Goal: Information Seeking & Learning: Learn about a topic

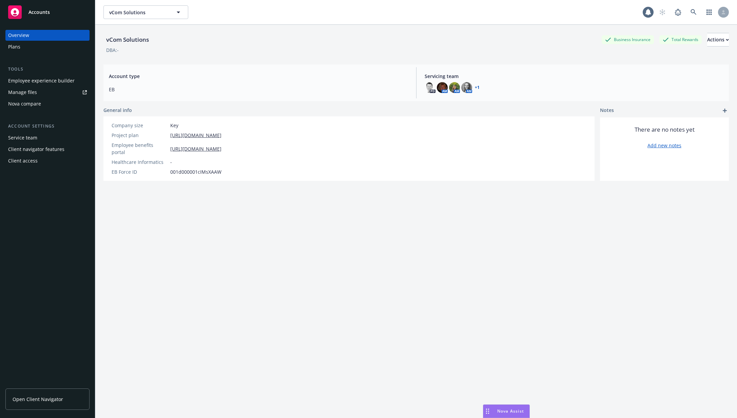
click at [310, 36] on div "vCom Solutions Business Insurance Total Rewards Actions" at bounding box center [416, 40] width 626 height 14
click at [46, 84] on div "Employee experience builder" at bounding box center [41, 80] width 66 height 11
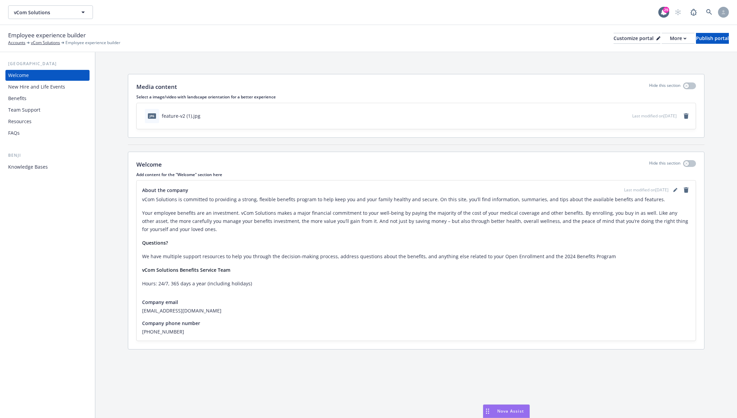
click at [180, 51] on div "Employee experience builder Accounts vCom Solutions Employee experience builder…" at bounding box center [368, 38] width 737 height 27
click at [662, 35] on button "More" at bounding box center [678, 38] width 33 height 11
click at [645, 55] on link "Copy preview link" at bounding box center [642, 54] width 62 height 14
click at [662, 39] on button "More" at bounding box center [678, 38] width 33 height 11
click at [644, 63] on link "Copy portal link" at bounding box center [642, 67] width 62 height 14
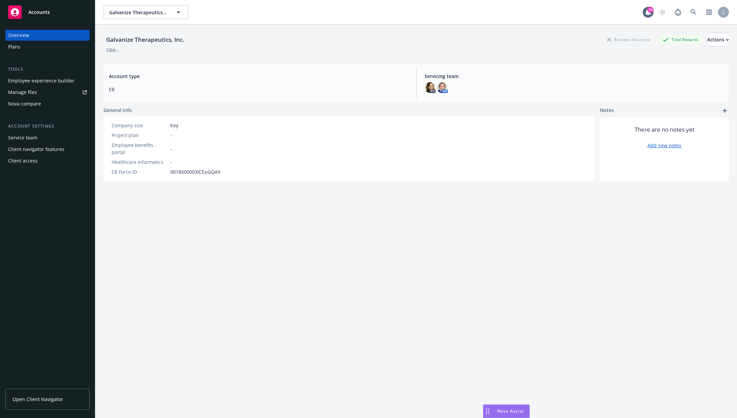
click at [43, 85] on div "Employee experience builder" at bounding box center [41, 80] width 66 height 11
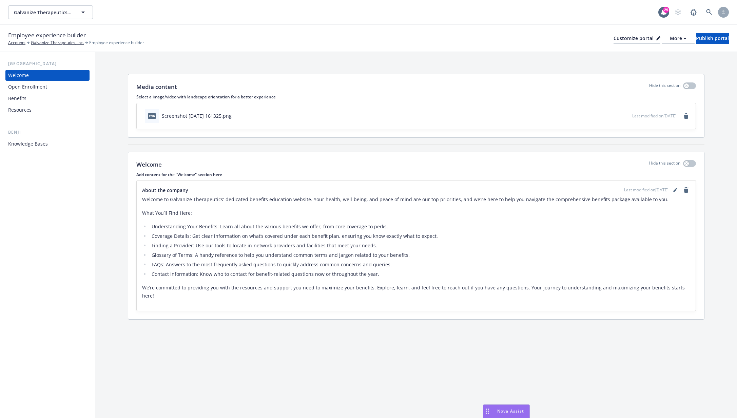
click at [43, 88] on div "Open Enrollment" at bounding box center [27, 86] width 39 height 11
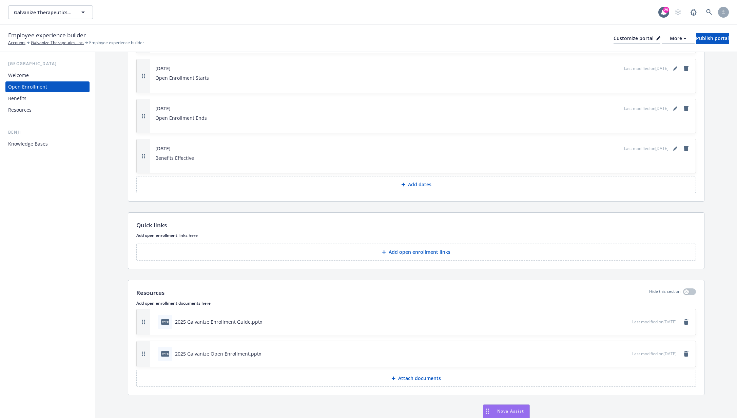
scroll to position [230, 0]
click at [492, 327] on div "pptx 2025 Galvanize Enrollment Guide.pptx" at bounding box center [393, 322] width 477 height 15
click at [623, 352] on icon "preview file" at bounding box center [626, 353] width 6 height 5
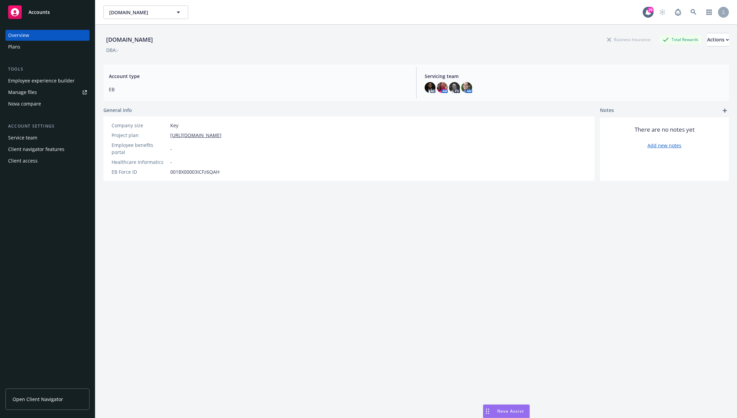
click at [53, 86] on div "Employee experience builder Manage files Nova compare" at bounding box center [47, 92] width 84 height 34
click at [54, 84] on div "Employee experience builder" at bounding box center [41, 80] width 66 height 11
click at [293, 55] on div "Customer.io Business Insurance Total Rewards Actions DBA: -" at bounding box center [416, 42] width 626 height 34
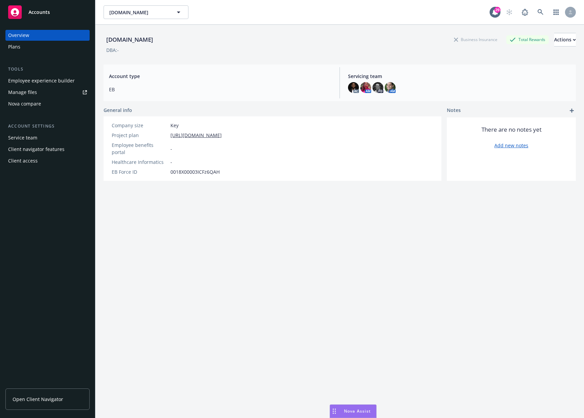
click at [282, 207] on div "Customer.io Business Insurance Total Rewards Actions DBA: - Account type EB Ser…" at bounding box center [339, 230] width 472 height 410
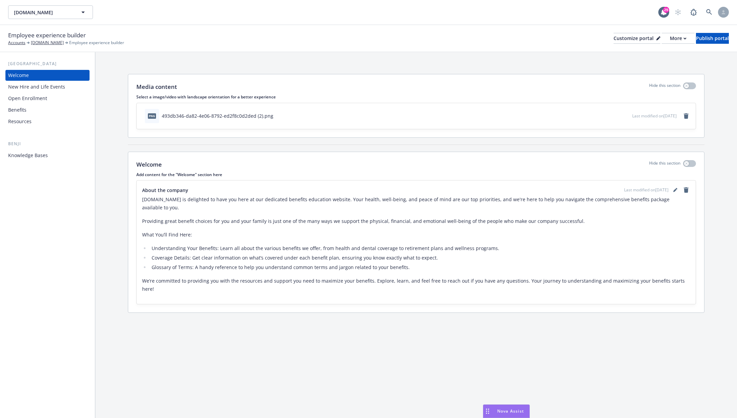
click at [41, 99] on div "Open Enrollment" at bounding box center [27, 98] width 39 height 11
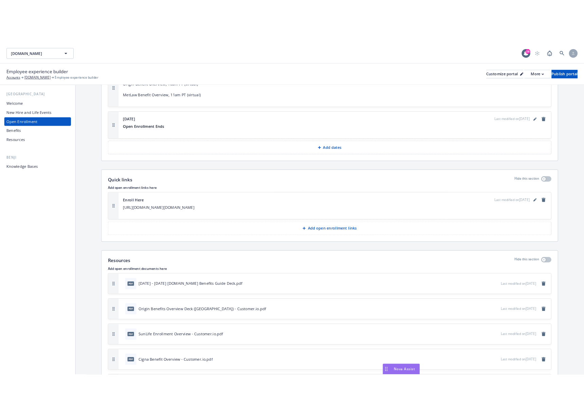
scroll to position [949, 0]
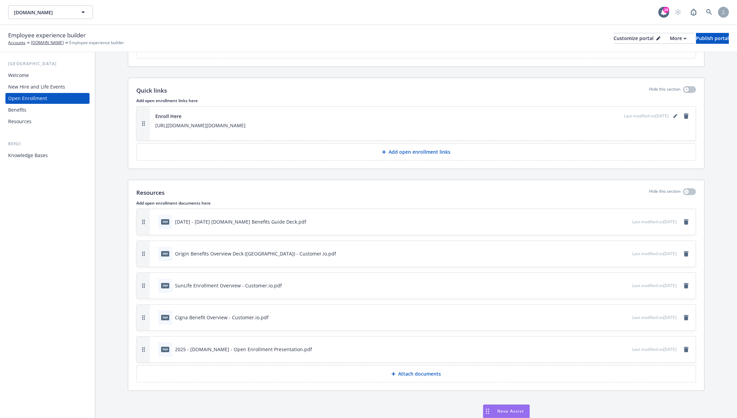
click at [499, 226] on div "pdf [DATE] - [DATE] [DOMAIN_NAME] Benefits Guide Deck.pdf" at bounding box center [393, 221] width 477 height 15
click at [612, 221] on icon "download file" at bounding box center [614, 220] width 5 height 5
click at [613, 253] on icon "download file" at bounding box center [615, 252] width 4 height 4
click at [612, 285] on icon "download file" at bounding box center [614, 284] width 5 height 5
click at [612, 314] on icon "download file" at bounding box center [614, 316] width 5 height 5
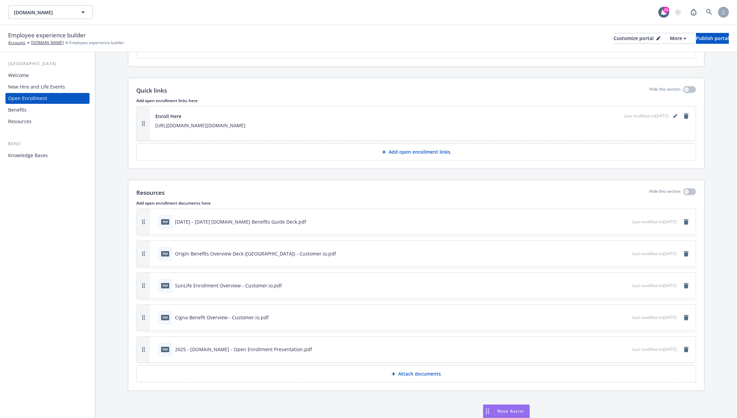
click at [612, 349] on icon "download file" at bounding box center [614, 348] width 5 height 5
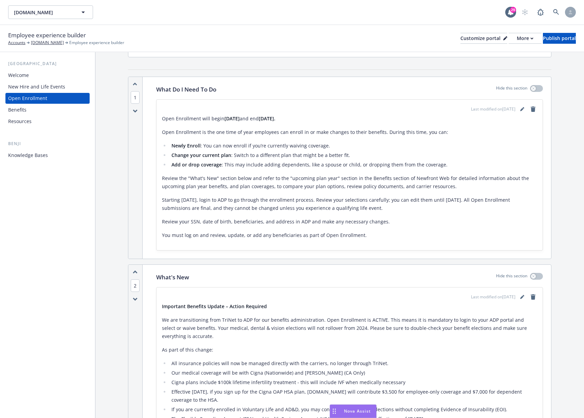
scroll to position [79, 0]
click at [520, 111] on icon "editPencil" at bounding box center [521, 110] width 3 height 3
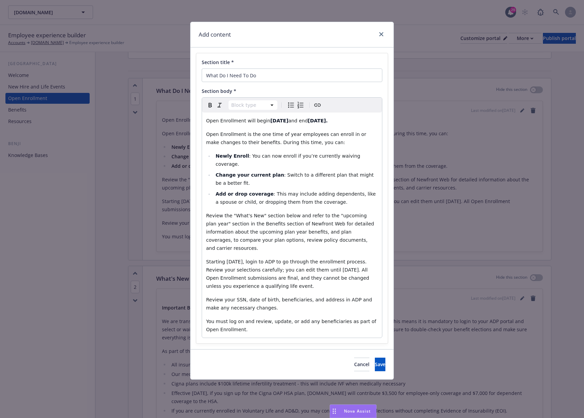
click at [298, 159] on span ": You can now enroll if you’re currently waiving coverage." at bounding box center [288, 160] width 146 height 14
select select "paragraph"
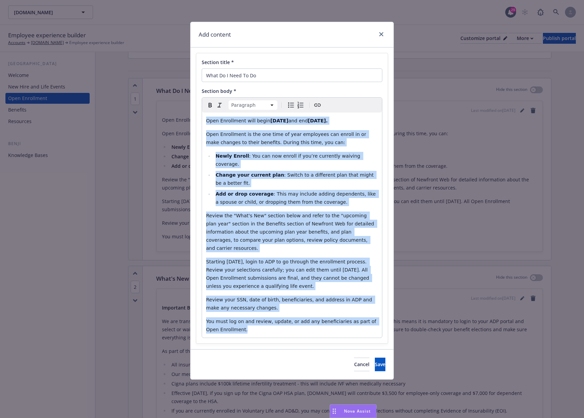
copy div "Open Enrollment will begin August 18th and end August 29th. Open Enrollment is …"
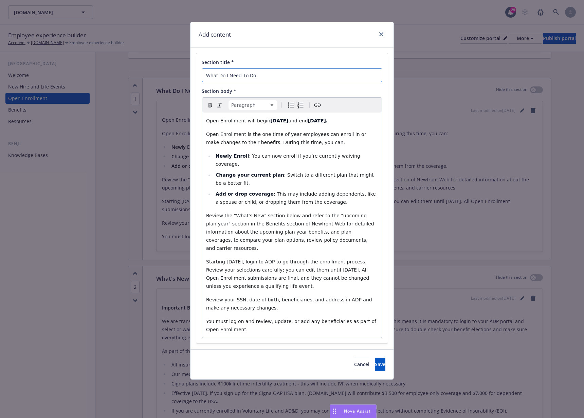
click at [256, 77] on input "What Do I Need To Do" at bounding box center [292, 76] width 180 height 14
click at [379, 34] on icon "close" at bounding box center [381, 34] width 4 height 4
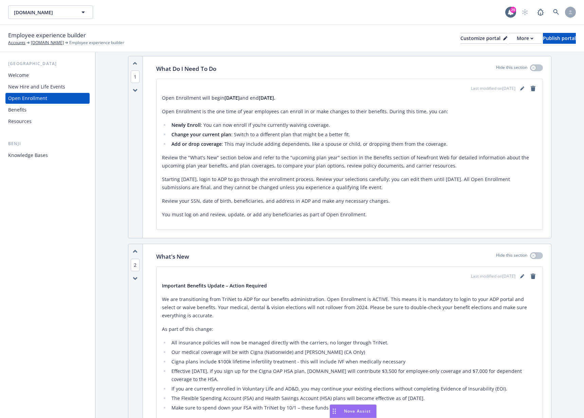
scroll to position [136, 0]
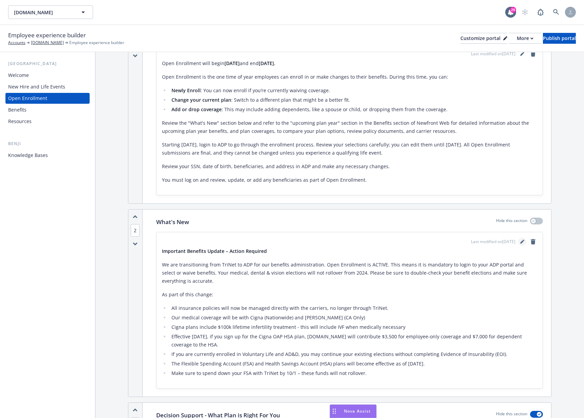
click at [520, 241] on icon "editPencil" at bounding box center [521, 242] width 3 height 3
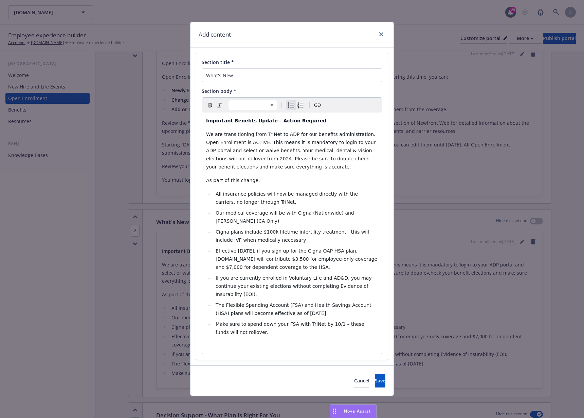
click at [290, 222] on li "Our medical coverage will be with Cigna (Nationwide) and Kaiser (CA Only)" at bounding box center [295, 217] width 164 height 16
select select "paragraph"
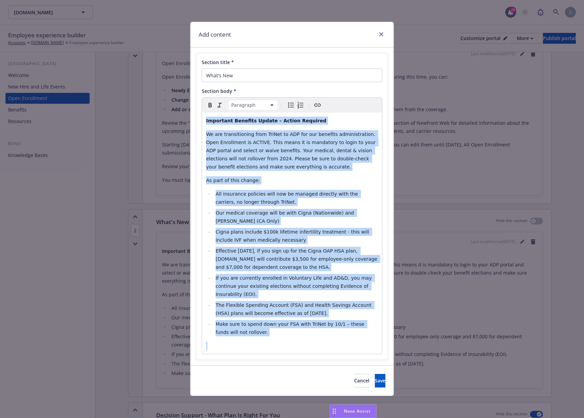
copy div "Important Benefits Update – Action Required We are transitioning from TriNet to…"
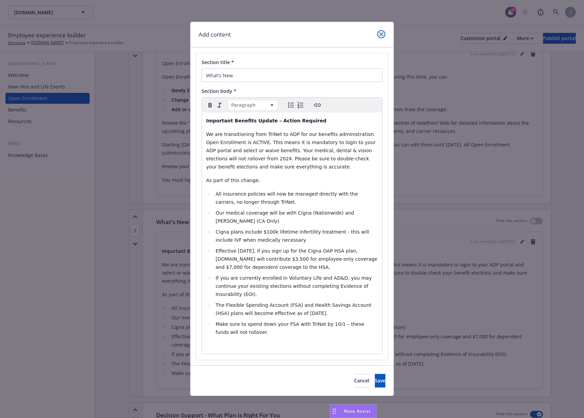
click at [380, 30] on link "close" at bounding box center [381, 34] width 8 height 8
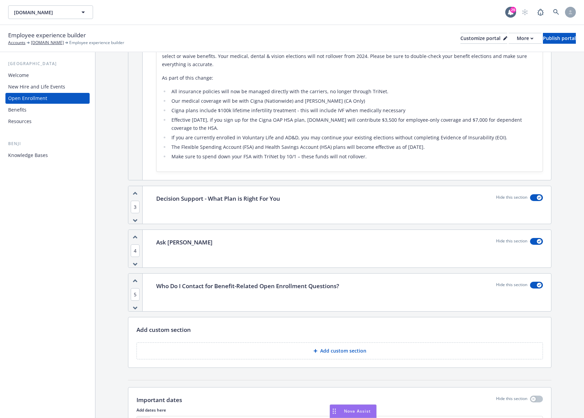
scroll to position [352, 0]
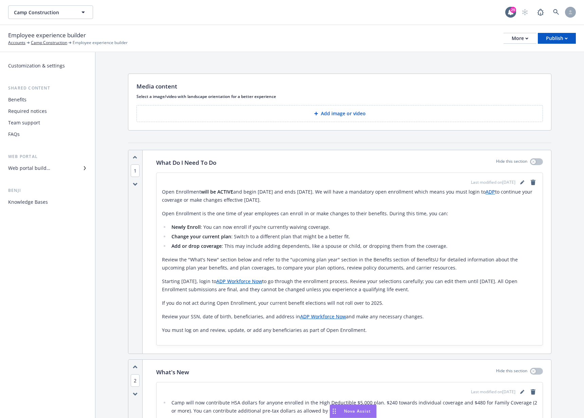
scroll to position [13, 0]
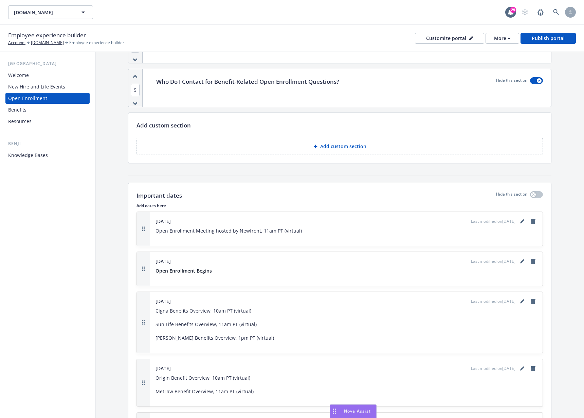
scroll to position [600, 0]
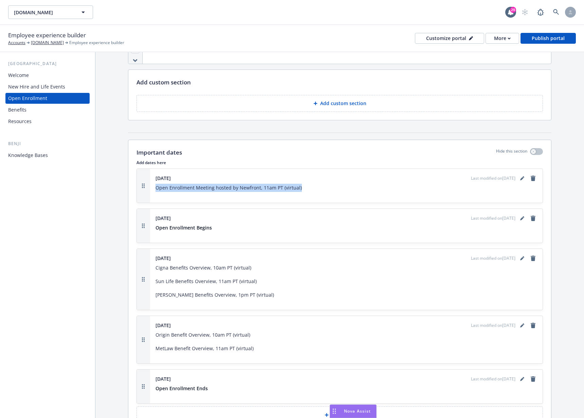
drag, startPoint x: 307, startPoint y: 187, endPoint x: 150, endPoint y: 188, distance: 156.7
click at [150, 188] on div "[DATE] Last modified on [DATE] Open Enrollment Meeting hosted by Newfront, 11am…" at bounding box center [346, 186] width 392 height 34
copy p "Open Enrollment Meeting hosted by Newfront, 11am PT (virtual)"
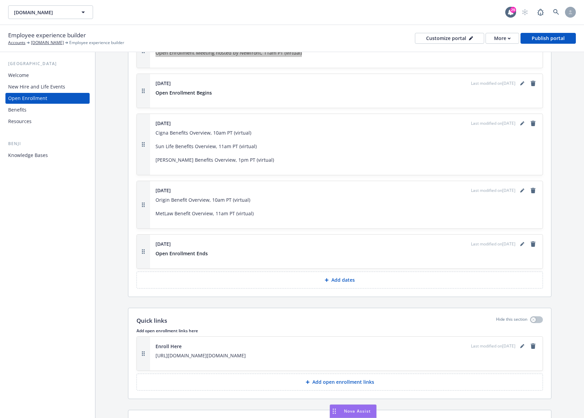
scroll to position [882, 0]
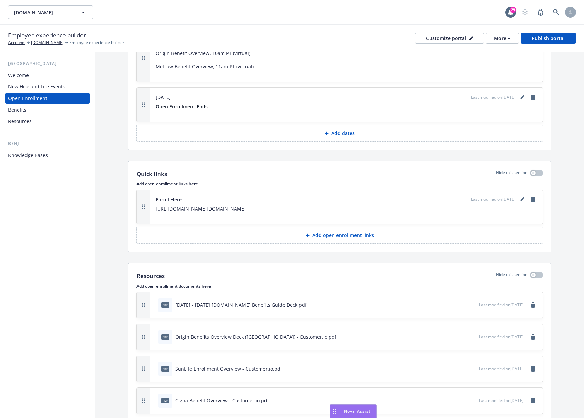
drag, startPoint x: 340, startPoint y: 215, endPoint x: 156, endPoint y: 208, distance: 184.0
click at [156, 208] on p "[URL][DOMAIN_NAME][DOMAIN_NAME]" at bounding box center [345, 209] width 381 height 8
copy p "[URL][DOMAIN_NAME][DOMAIN_NAME]"
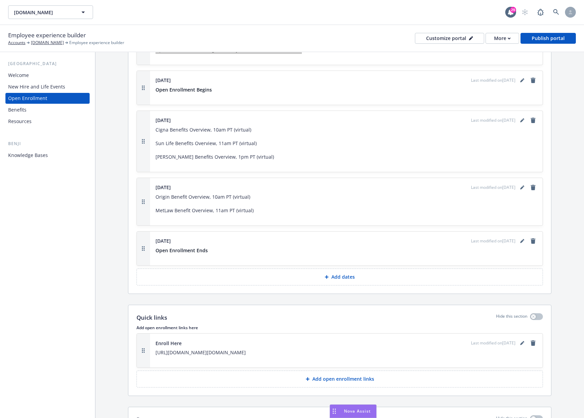
scroll to position [615, 0]
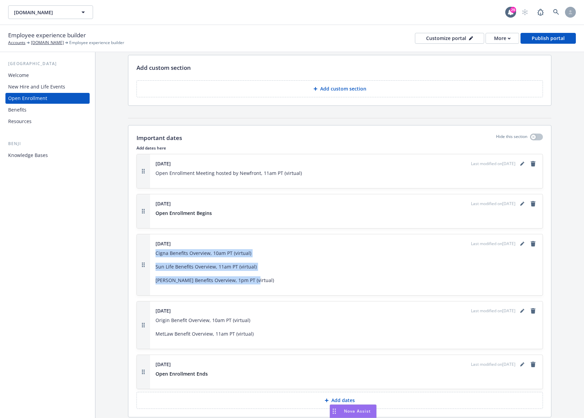
drag, startPoint x: 255, startPoint y: 282, endPoint x: 155, endPoint y: 254, distance: 103.9
click at [155, 254] on div "Cigna Benefits Overview, 10am PT (virtual) Sun Life Benefits Overview, 11am PT …" at bounding box center [345, 266] width 381 height 35
copy div "Cigna Benefits Overview, 10am PT (virtual) Sun Life Benefits Overview, 11am PT …"
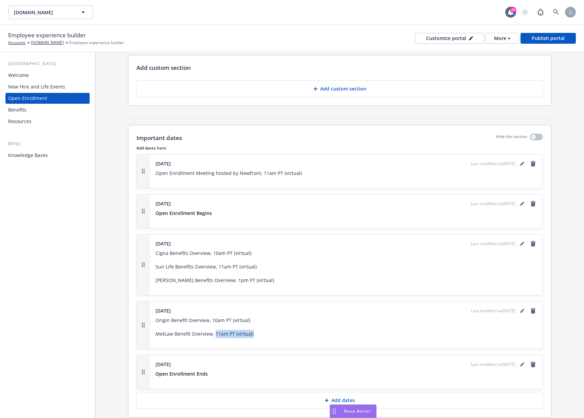
drag, startPoint x: 252, startPoint y: 339, endPoint x: 214, endPoint y: 331, distance: 39.1
click at [214, 331] on div "Origin Benefit Overview, 10am PT (virtual) MetLaw Benefit Overview, 11am PT (vi…" at bounding box center [345, 330] width 381 height 27
click at [214, 331] on p "MetLaw Benefit Overview, 11am PT (virtual)" at bounding box center [345, 334] width 381 height 8
drag, startPoint x: 213, startPoint y: 374, endPoint x: 153, endPoint y: 374, distance: 59.7
click at [153, 374] on div "[DATE] Last modified on [DATE] Open Enrollment Ends" at bounding box center [346, 372] width 392 height 34
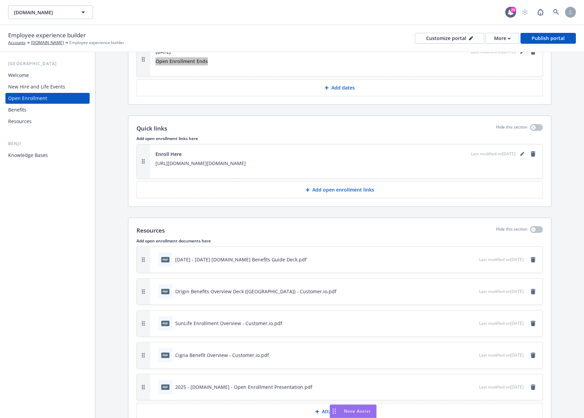
scroll to position [973, 0]
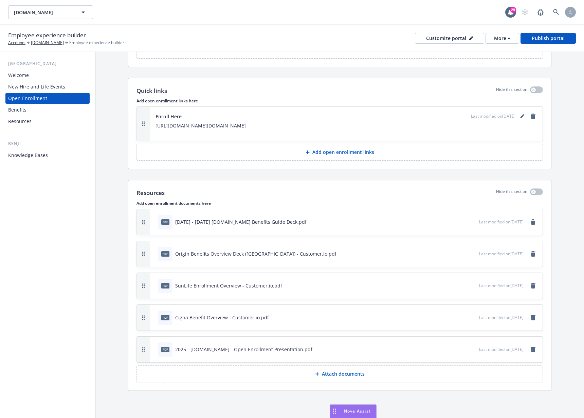
click at [31, 107] on div "Benefits" at bounding box center [47, 109] width 79 height 11
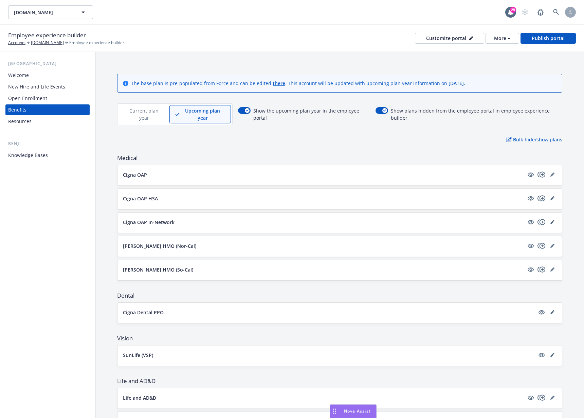
click at [246, 176] on button "Cigna OAP" at bounding box center [323, 174] width 401 height 7
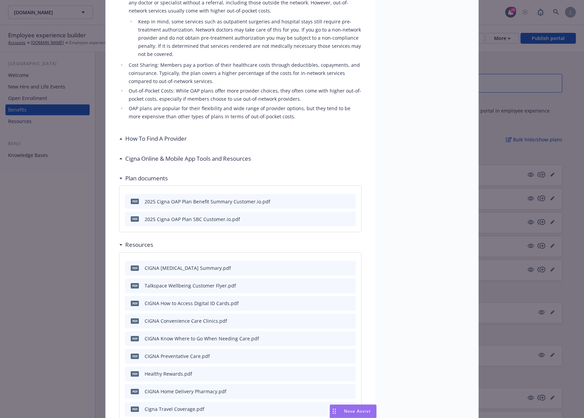
scroll to position [462, 0]
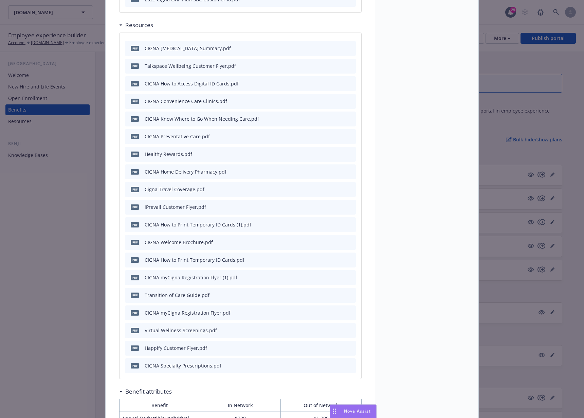
click at [98, 223] on div "Medical - Cigna OAP - Medical PPO Cigna OAP Description The Cigna OAP plan is a…" at bounding box center [292, 209] width 584 height 418
click at [81, 210] on div "Medical - Cigna OAP - Medical PPO Cigna OAP Description The Cigna OAP plan is a…" at bounding box center [292, 209] width 584 height 418
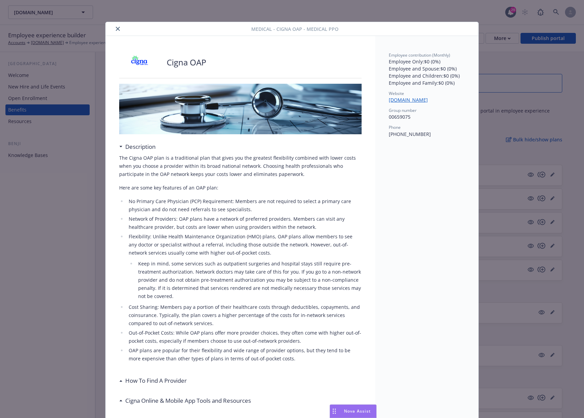
click at [116, 28] on icon "close" at bounding box center [118, 29] width 4 height 4
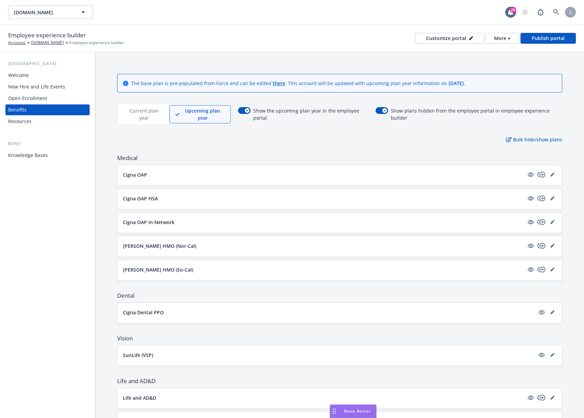
click at [134, 115] on p "Current plan year" at bounding box center [144, 114] width 39 height 14
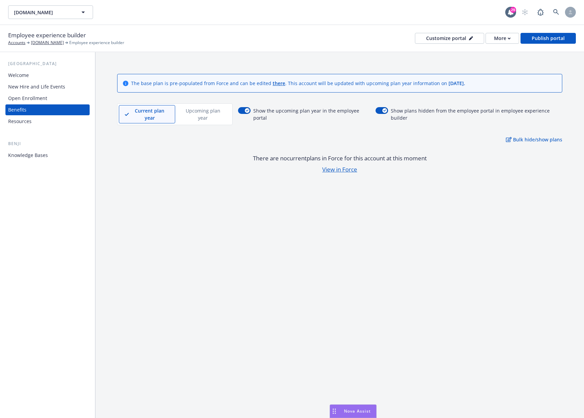
click at [207, 106] on div "Upcoming plan year" at bounding box center [203, 114] width 56 height 18
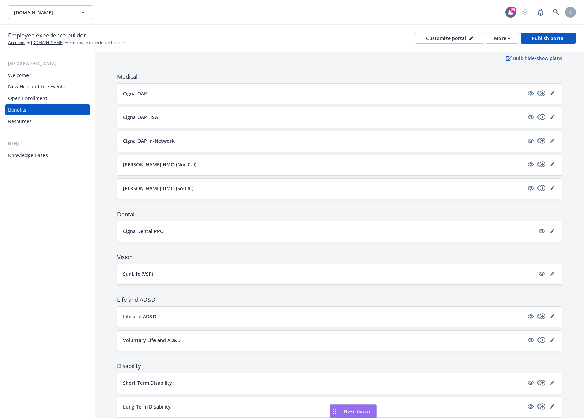
scroll to position [1, 0]
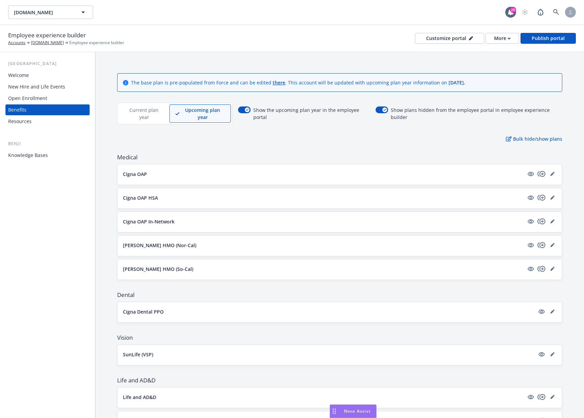
click at [144, 173] on p "Cigna OAP" at bounding box center [135, 174] width 24 height 7
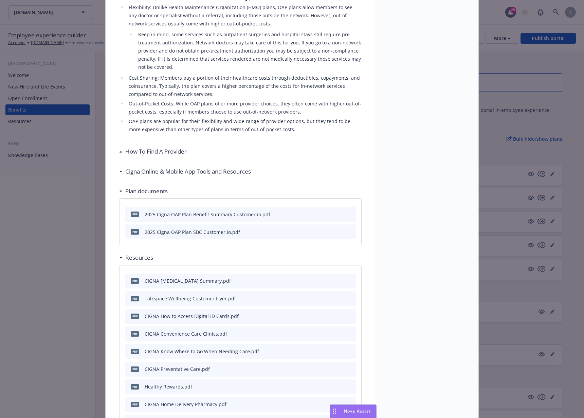
scroll to position [3, 0]
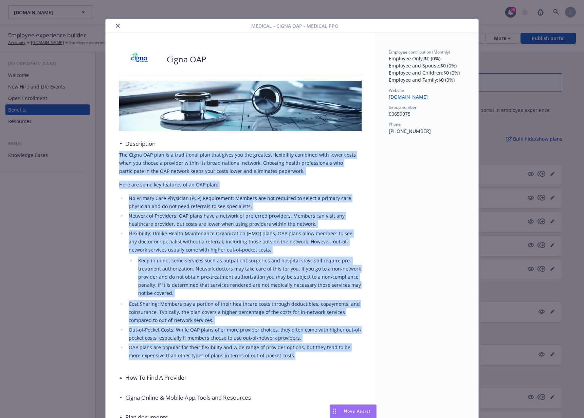
drag, startPoint x: 284, startPoint y: 356, endPoint x: 110, endPoint y: 157, distance: 264.2
copy div "The Cigna OAP plan is a traditional plan that gives you the greatest flexibilit…"
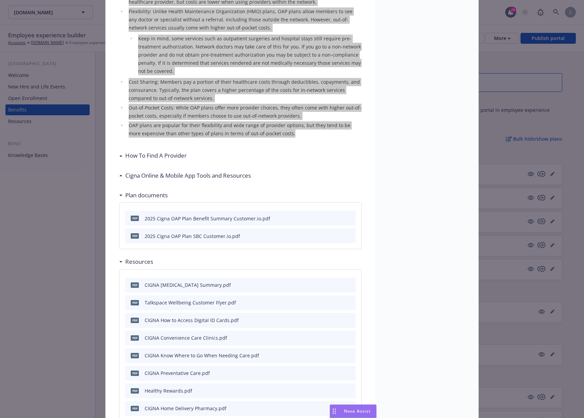
scroll to position [283, 0]
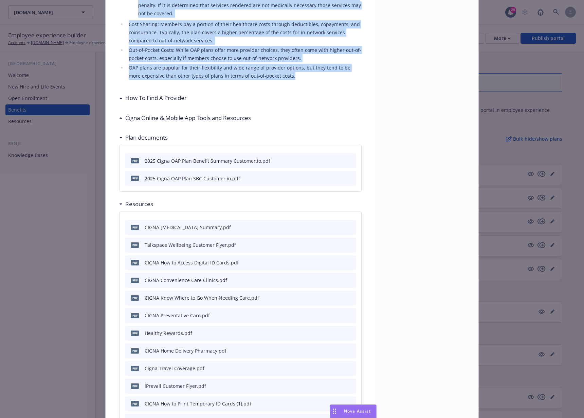
click at [335, 228] on icon "download file" at bounding box center [337, 226] width 5 height 5
click at [337, 244] on icon "download file" at bounding box center [337, 244] width 5 height 5
click at [335, 260] on icon "download file" at bounding box center [337, 262] width 5 height 5
click at [335, 280] on icon "download file" at bounding box center [337, 279] width 5 height 5
click at [337, 298] on icon "download file" at bounding box center [337, 297] width 5 height 5
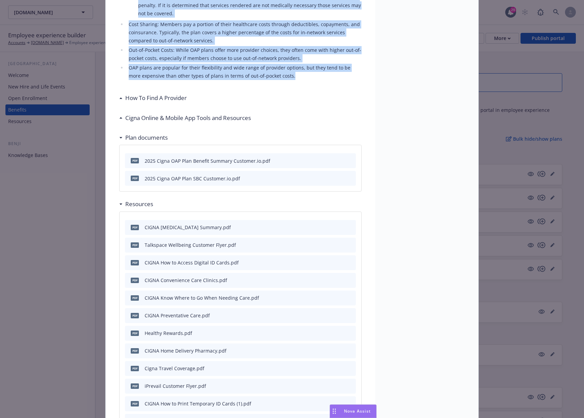
click at [335, 316] on icon "download file" at bounding box center [337, 314] width 5 height 5
click at [336, 333] on icon "download file" at bounding box center [337, 332] width 5 height 5
click at [337, 348] on icon "download file" at bounding box center [337, 350] width 5 height 5
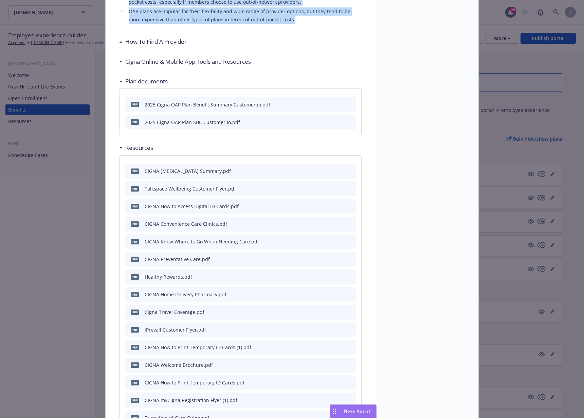
click at [337, 310] on icon "download file" at bounding box center [337, 311] width 5 height 5
click at [337, 329] on icon "download file" at bounding box center [338, 329] width 4 height 4
click at [336, 348] on icon "download file" at bounding box center [337, 346] width 5 height 5
click at [337, 364] on icon "download file" at bounding box center [338, 364] width 4 height 4
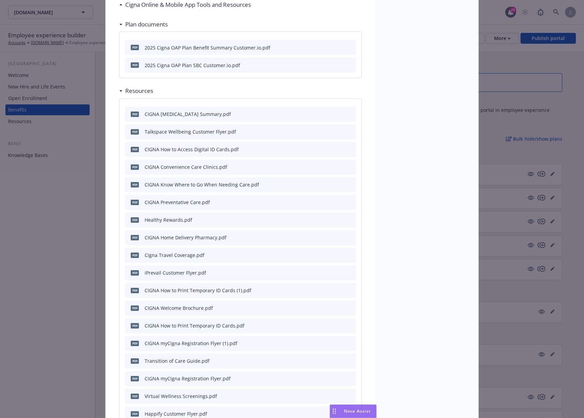
click at [335, 327] on icon "download file" at bounding box center [337, 325] width 5 height 5
click at [337, 345] on icon "download file" at bounding box center [337, 342] width 5 height 5
click at [335, 361] on icon "download file" at bounding box center [337, 360] width 5 height 5
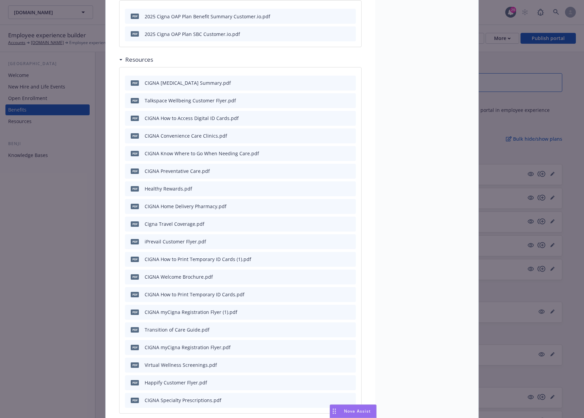
scroll to position [450, 0]
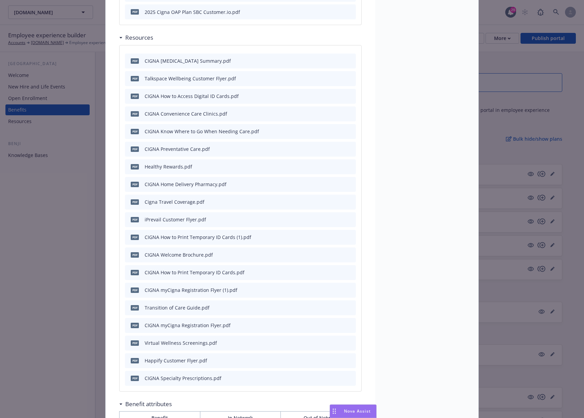
click at [335, 326] on icon "download file" at bounding box center [337, 324] width 5 height 5
click at [335, 342] on icon "download file" at bounding box center [337, 342] width 5 height 5
click at [335, 358] on icon "download file" at bounding box center [337, 360] width 5 height 5
click at [335, 378] on icon "download file" at bounding box center [337, 377] width 5 height 5
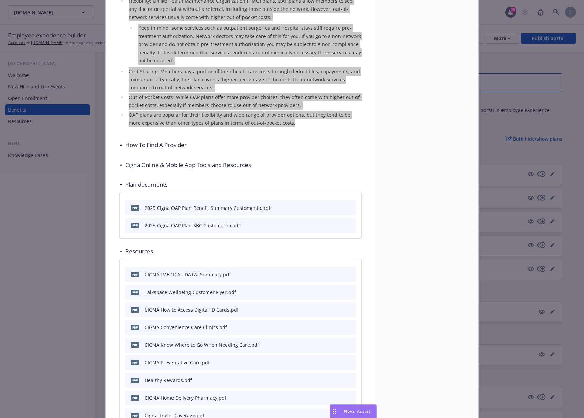
scroll to position [234, 0]
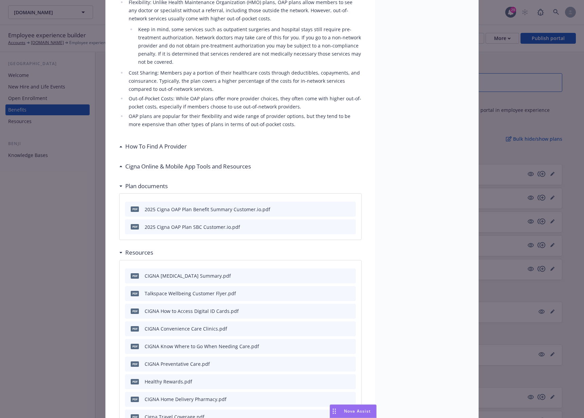
click at [405, 154] on div "Employee contribution (Monthly) Employee Only : $0 (0%) Employee and Spouse : $…" at bounding box center [426, 423] width 103 height 1243
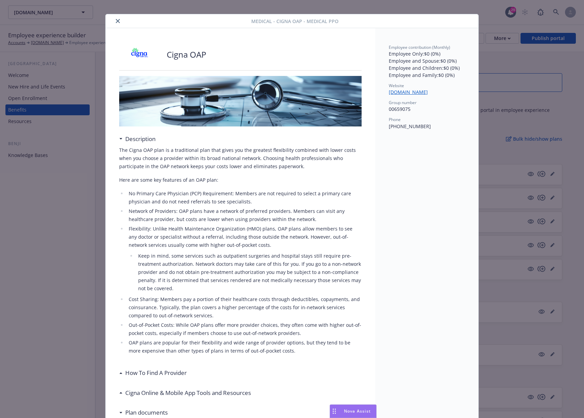
scroll to position [0, 0]
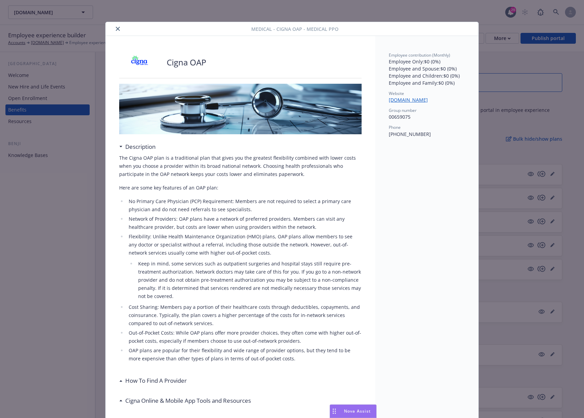
click at [114, 28] on button "close" at bounding box center [118, 29] width 8 height 8
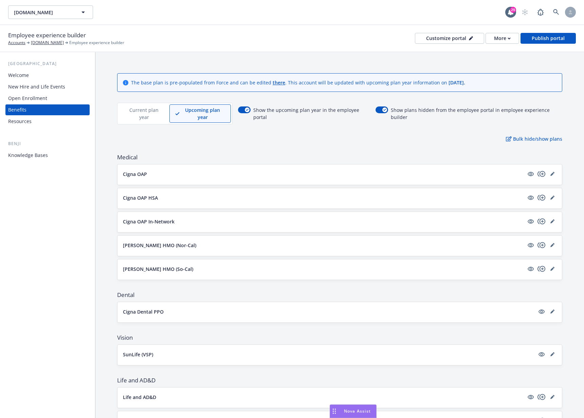
click at [157, 245] on p "[PERSON_NAME] HMO (Nor-Cal)" at bounding box center [159, 245] width 73 height 7
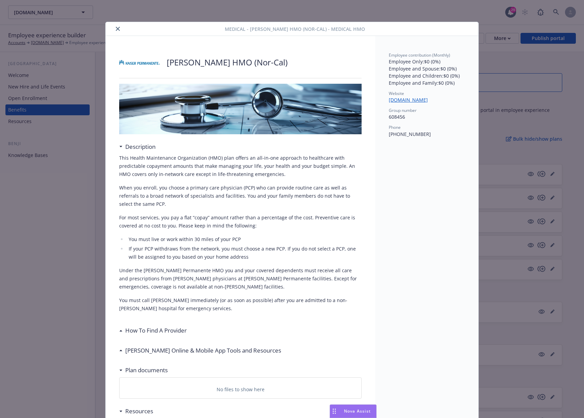
scroll to position [20, 0]
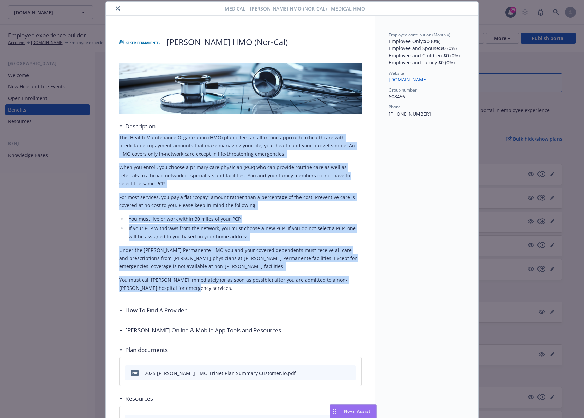
drag, startPoint x: 175, startPoint y: 288, endPoint x: 75, endPoint y: 141, distance: 177.9
click at [75, 141] on div "Medical - [PERSON_NAME] HMO (Nor-Cal) - Medical HMO [PERSON_NAME] HMO (Nor-Cal)…" at bounding box center [292, 209] width 584 height 418
copy div "Lore Ipsumd Sitametcons Adipiscingel (SED) doei tempor in utl-et-dol magnaali e…"
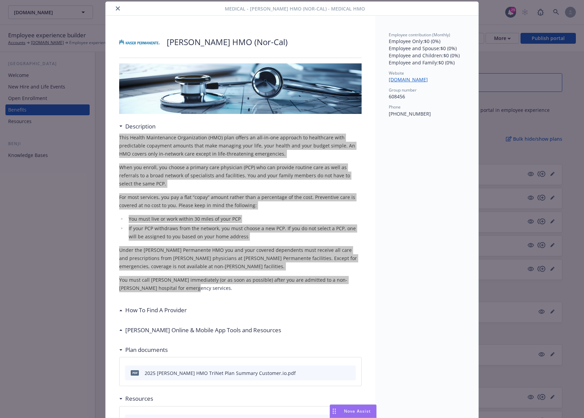
scroll to position [158, 0]
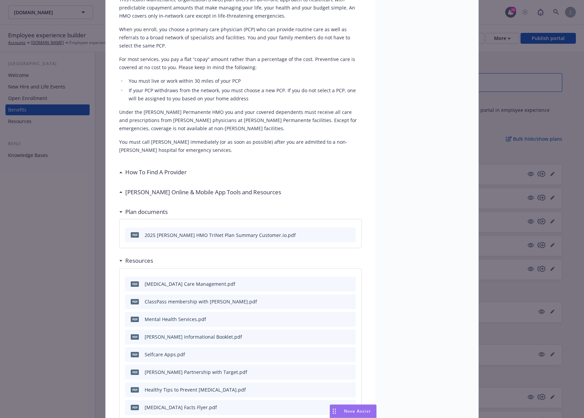
click at [122, 173] on div "How To Find A Provider" at bounding box center [154, 172] width 64 height 9
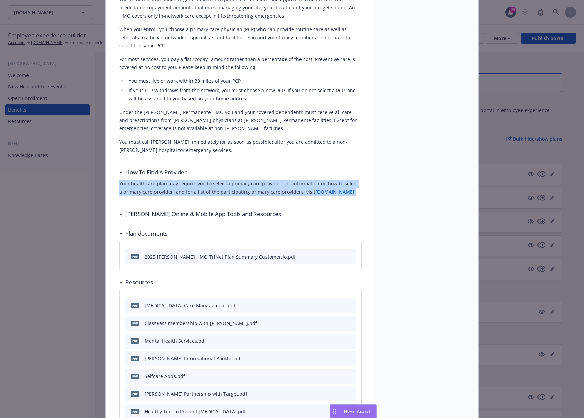
drag, startPoint x: 337, startPoint y: 191, endPoint x: 111, endPoint y: 187, distance: 225.6
click at [111, 187] on div "[PERSON_NAME] HMO (Nor-Cal) Description This Health Maintenance Organization (H…" at bounding box center [240, 415] width 269 height 1074
copy p "Your healthcare plan may require you to select a primary care provider. For inf…"
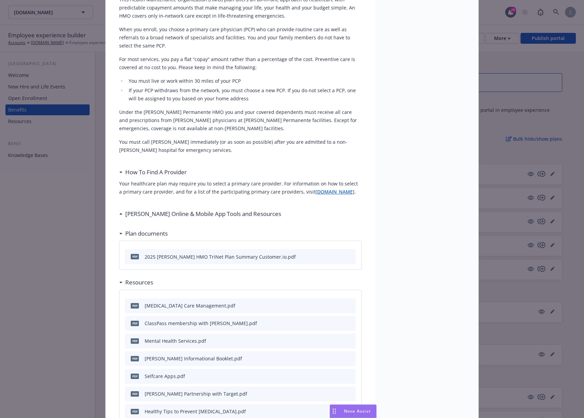
click at [180, 214] on h3 "[PERSON_NAME] Online & Mobile App Tools and Resources" at bounding box center [203, 214] width 156 height 9
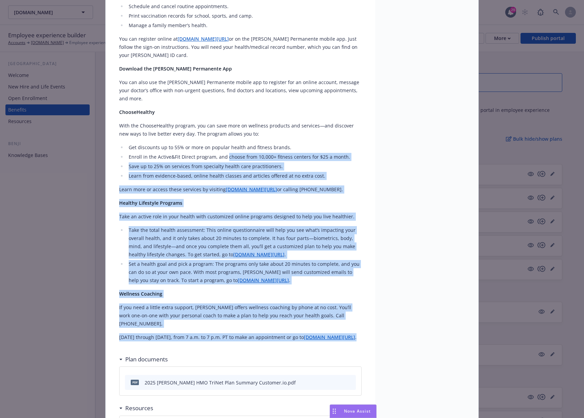
scroll to position [296, 0]
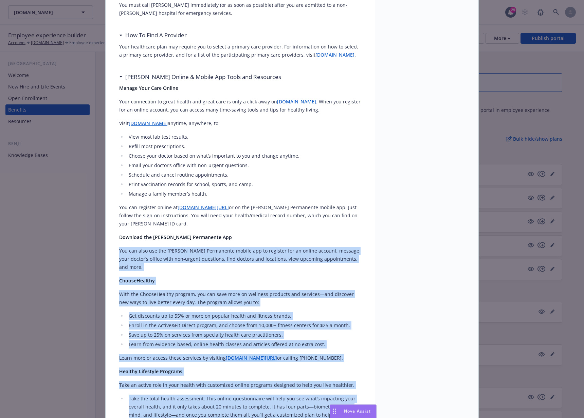
drag, startPoint x: 345, startPoint y: 282, endPoint x: 111, endPoint y: 242, distance: 237.2
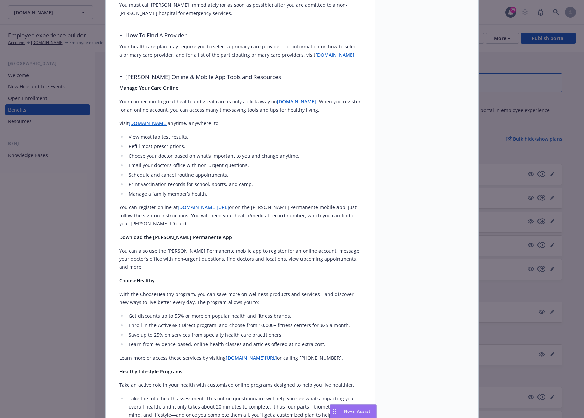
click at [134, 234] on strong "Download the [PERSON_NAME] Permanente App" at bounding box center [175, 237] width 113 height 6
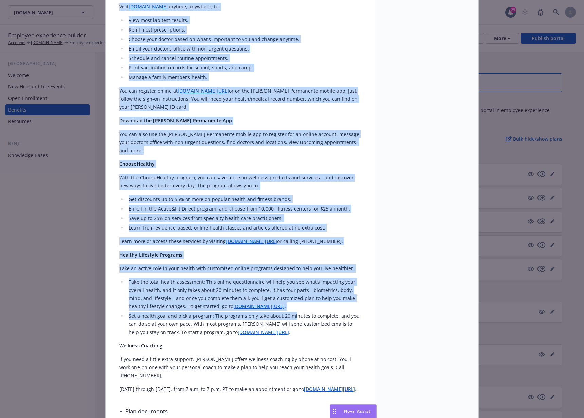
scroll to position [412, 0]
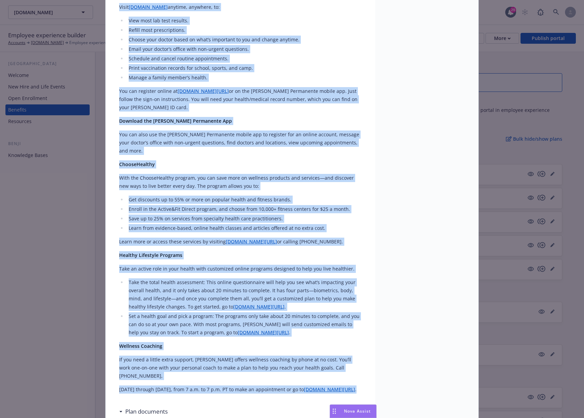
drag, startPoint x: 116, startPoint y: 87, endPoint x: 342, endPoint y: 364, distance: 357.6
click at [343, 364] on div "Manage Your Care Online Your connection to great health and great care is only …" at bounding box center [240, 181] width 242 height 426
copy div "Loremi Dolo Sita Consec Adip elitseddoe te incid utlabo etd magna aliq en admi …"
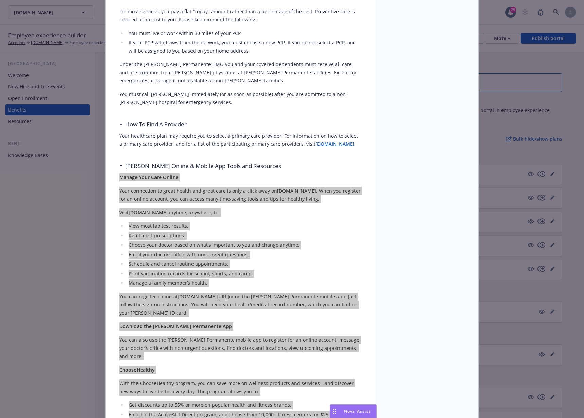
scroll to position [206, 0]
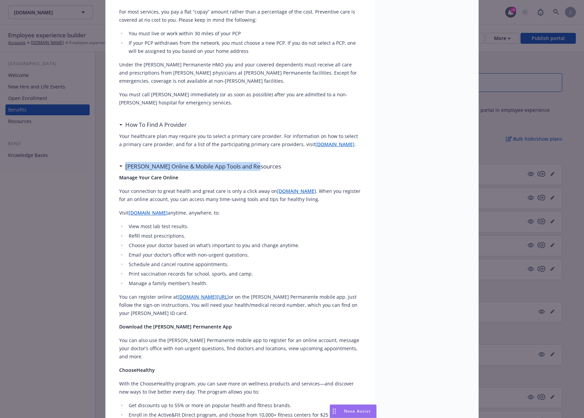
drag, startPoint x: 259, startPoint y: 166, endPoint x: 185, endPoint y: 159, distance: 74.2
click at [101, 166] on div "Medical - [PERSON_NAME] HMO (Nor-Cal) - Medical HMO [PERSON_NAME] HMO (Nor-Cal)…" at bounding box center [292, 209] width 584 height 418
copy h3 "[PERSON_NAME] Online & Mobile App Tools and Resources"
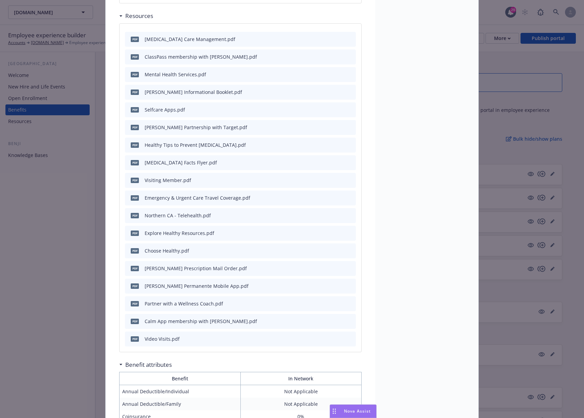
scroll to position [803, 0]
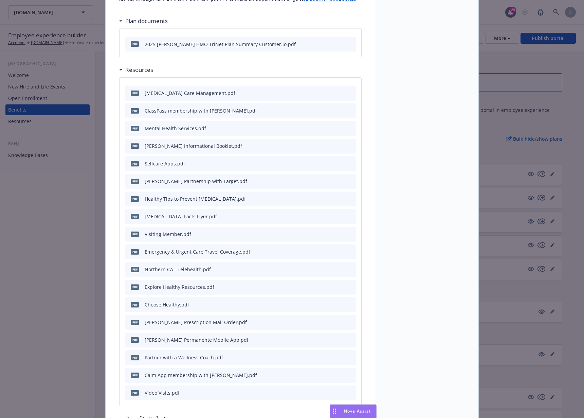
click at [335, 90] on icon "download file" at bounding box center [337, 92] width 5 height 5
click at [337, 108] on icon "download file" at bounding box center [337, 110] width 5 height 5
click at [335, 125] on icon "download file" at bounding box center [337, 127] width 5 height 5
click at [335, 143] on icon "download file" at bounding box center [337, 145] width 5 height 5
click at [335, 160] on icon "download file" at bounding box center [337, 162] width 5 height 5
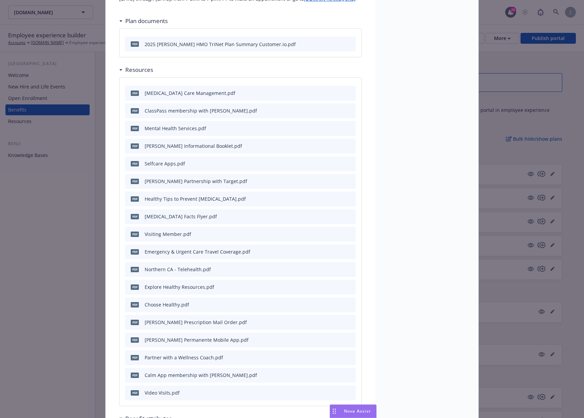
click at [337, 178] on button at bounding box center [338, 181] width 5 height 7
click at [336, 178] on icon "download file" at bounding box center [338, 180] width 4 height 4
click at [336, 196] on icon "download file" at bounding box center [337, 198] width 5 height 5
click at [335, 209] on div "pdf [MEDICAL_DATA] Facts Flyer.pdf" at bounding box center [240, 216] width 231 height 15
click at [335, 213] on icon "download file" at bounding box center [337, 215] width 5 height 5
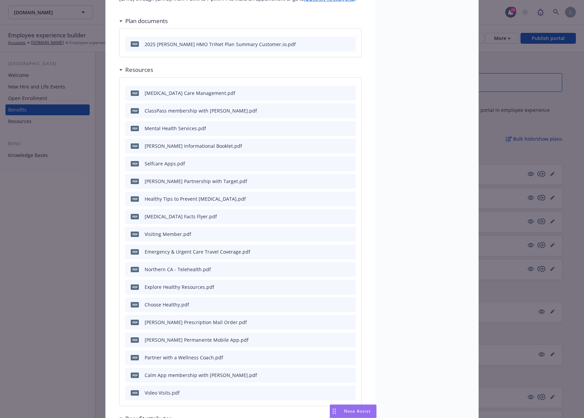
click at [337, 231] on icon "download file" at bounding box center [337, 233] width 5 height 5
click at [335, 249] on icon "download file" at bounding box center [337, 251] width 5 height 5
click at [335, 266] on icon "download file" at bounding box center [337, 268] width 5 height 5
click at [336, 284] on icon "download file" at bounding box center [337, 286] width 5 height 5
click at [336, 302] on icon "download file" at bounding box center [337, 304] width 5 height 5
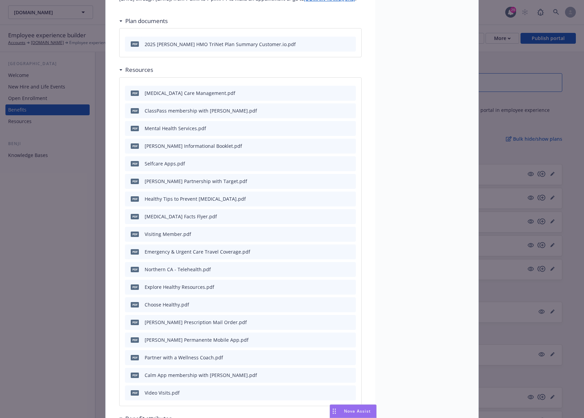
click at [335, 323] on icon "download file" at bounding box center [337, 324] width 5 height 2
click at [336, 337] on icon "download file" at bounding box center [337, 339] width 5 height 5
click at [337, 355] on icon "download file" at bounding box center [337, 357] width 5 height 5
click at [333, 368] on div "pdf Calm App membership with [PERSON_NAME].pdf" at bounding box center [240, 375] width 231 height 15
click at [336, 372] on icon "download file" at bounding box center [337, 374] width 5 height 5
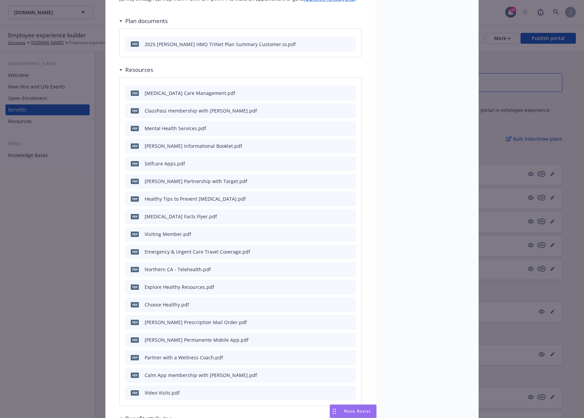
click at [340, 389] on div at bounding box center [344, 392] width 17 height 7
click at [338, 390] on icon "download file" at bounding box center [337, 392] width 5 height 5
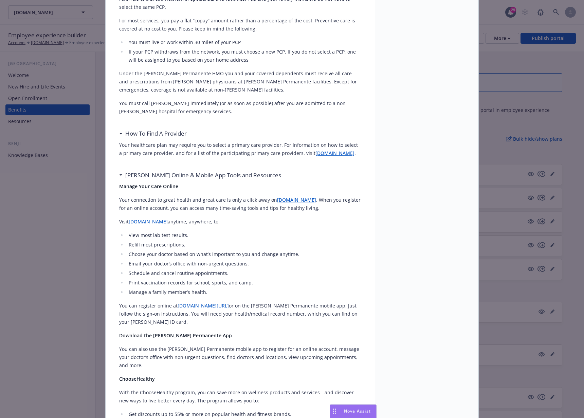
scroll to position [0, 0]
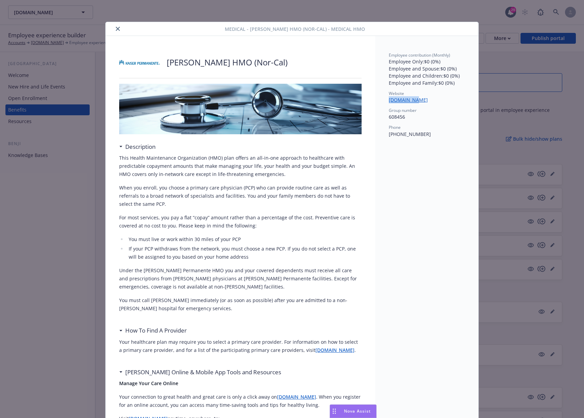
drag, startPoint x: 423, startPoint y: 101, endPoint x: 384, endPoint y: 101, distance: 39.4
copy link "[DOMAIN_NAME]"
drag, startPoint x: 423, startPoint y: 133, endPoint x: 384, endPoint y: 133, distance: 39.0
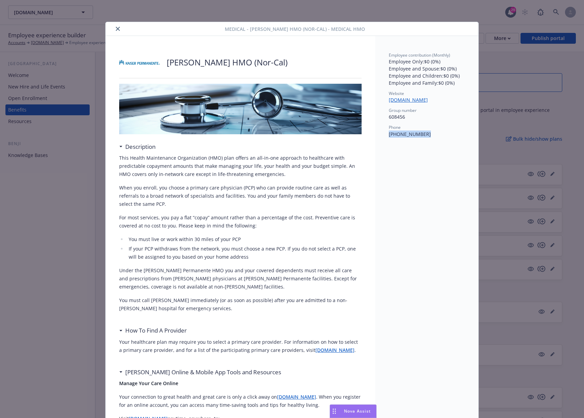
copy p "[PHONE_NUMBER]"
click at [116, 27] on icon "close" at bounding box center [118, 29] width 4 height 4
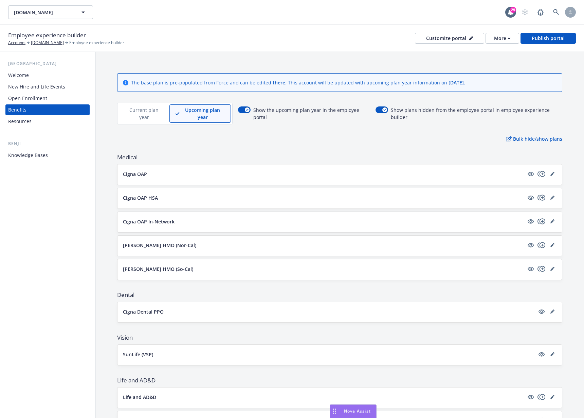
click at [165, 263] on div "[PERSON_NAME] HMO (So-Cal)" at bounding box center [339, 270] width 444 height 20
click at [161, 268] on p "[PERSON_NAME] HMO (So-Cal)" at bounding box center [158, 269] width 70 height 7
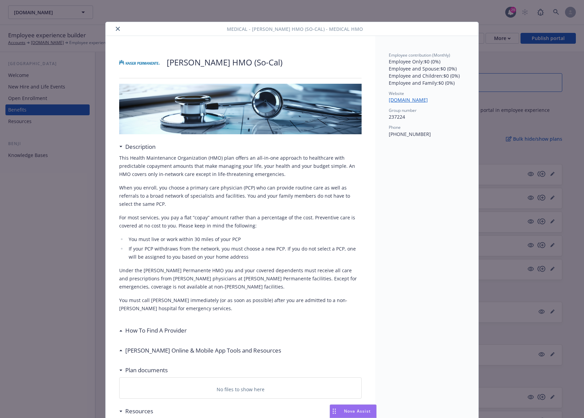
click at [116, 29] on icon "close" at bounding box center [118, 29] width 4 height 4
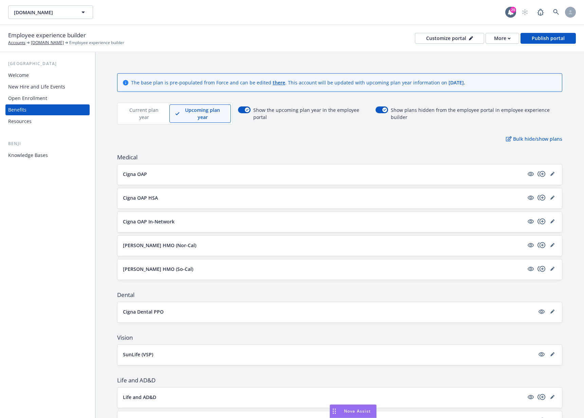
click at [136, 112] on p "Current plan year" at bounding box center [144, 114] width 39 height 14
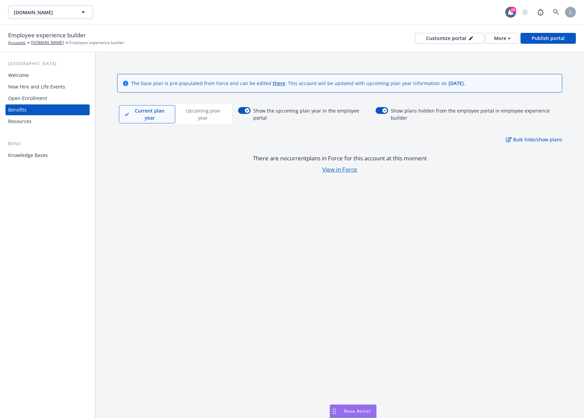
click at [195, 118] on p "Upcoming plan year" at bounding box center [203, 114] width 44 height 14
